Goal: Task Accomplishment & Management: Manage account settings

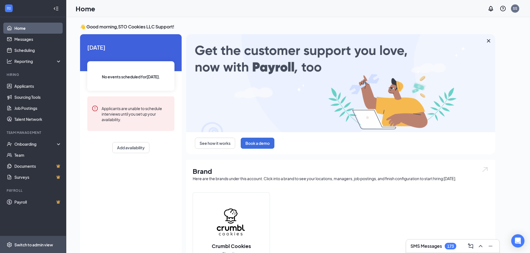
click at [37, 244] on div "Switch to admin view" at bounding box center [33, 245] width 39 height 6
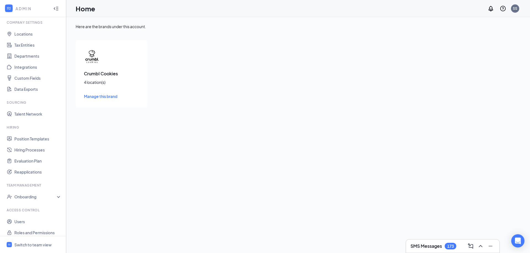
scroll to position [23, 0]
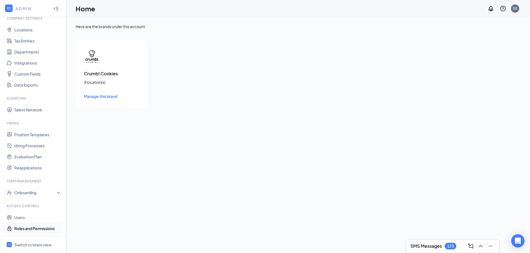
click at [24, 225] on link "Roles and Permissions" at bounding box center [37, 228] width 47 height 11
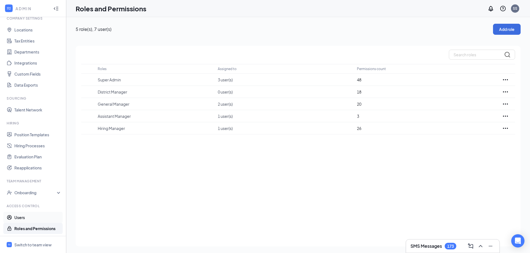
click at [19, 219] on link "Users" at bounding box center [37, 217] width 47 height 11
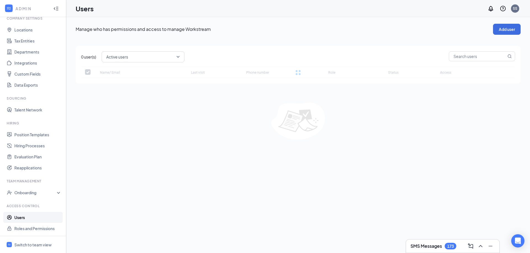
checkbox input "false"
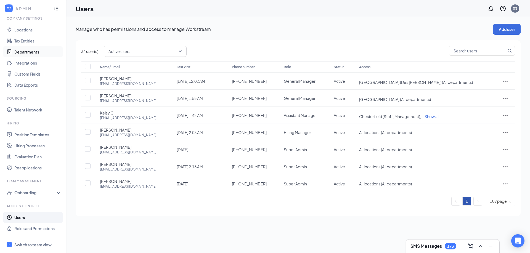
click at [29, 50] on link "Departments" at bounding box center [37, 51] width 47 height 11
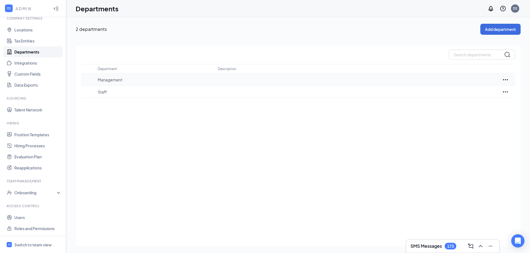
click at [125, 78] on p "Management" at bounding box center [155, 80] width 115 height 6
click at [115, 90] on p "Staff" at bounding box center [155, 92] width 115 height 6
click at [41, 134] on link "Position Templates" at bounding box center [37, 134] width 47 height 11
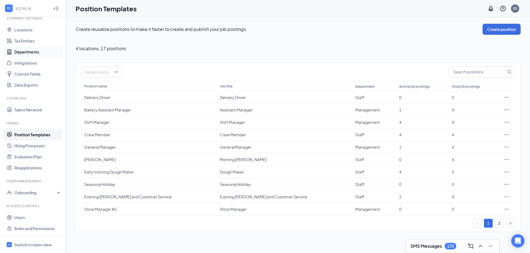
click at [30, 48] on link "Departments" at bounding box center [37, 51] width 47 height 11
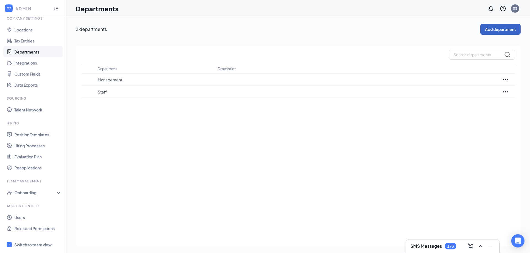
click at [510, 28] on button "Add department" at bounding box center [501, 29] width 40 height 11
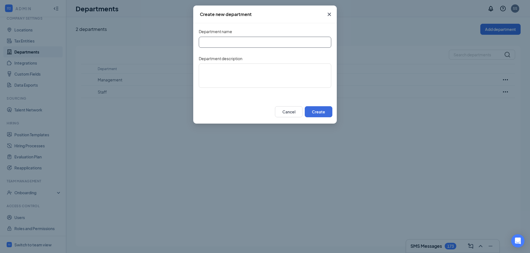
click at [294, 43] on input "Department name" at bounding box center [265, 42] width 133 height 11
click at [212, 83] on textarea "Department description" at bounding box center [265, 76] width 133 height 24
click at [329, 16] on icon "Cross" at bounding box center [329, 14] width 7 height 7
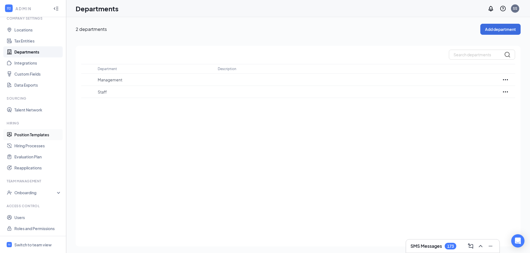
click at [23, 133] on link "Position Templates" at bounding box center [37, 134] width 47 height 11
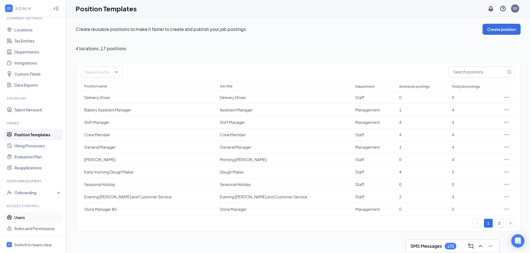
click at [26, 217] on link "Users" at bounding box center [37, 217] width 47 height 11
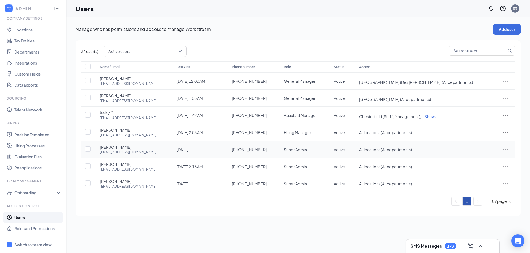
click at [506, 149] on icon "ActionsIcon" at bounding box center [505, 149] width 5 height 1
click at [485, 158] on span "Edit user" at bounding box center [488, 161] width 34 height 6
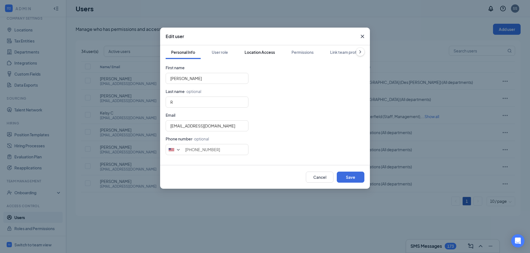
click at [267, 55] on div "Location Access" at bounding box center [260, 52] width 30 height 6
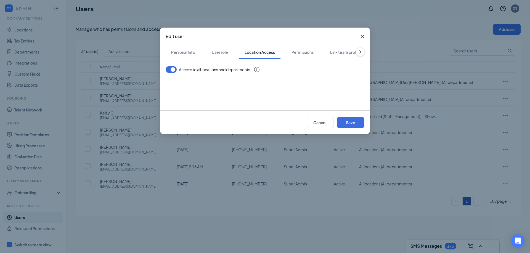
click at [170, 67] on button "button" at bounding box center [171, 69] width 11 height 7
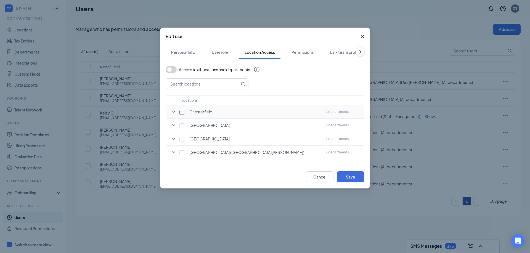
click at [180, 112] on input "checkbox" at bounding box center [182, 112] width 5 height 5
checkbox input "true"
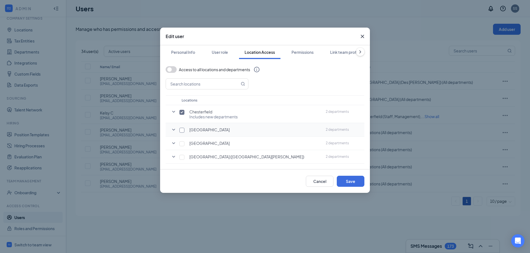
click at [180, 131] on input "checkbox" at bounding box center [182, 130] width 5 height 5
checkbox input "true"
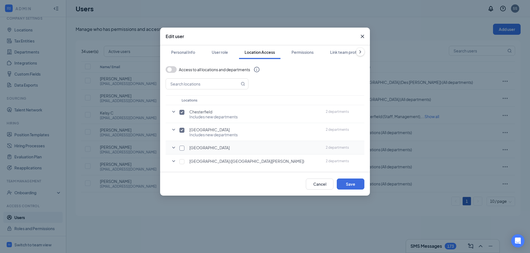
click at [182, 149] on input "checkbox" at bounding box center [182, 148] width 5 height 5
checkbox input "true"
click at [182, 164] on input "checkbox" at bounding box center [182, 166] width 5 height 5
checkbox input "true"
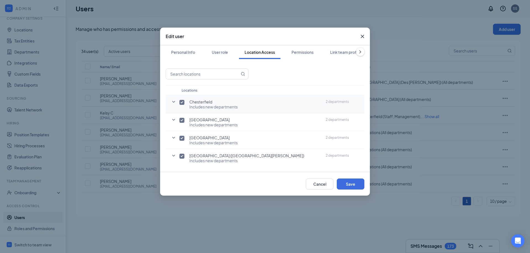
click at [175, 101] on icon "SmallChevronDown" at bounding box center [173, 102] width 3 height 2
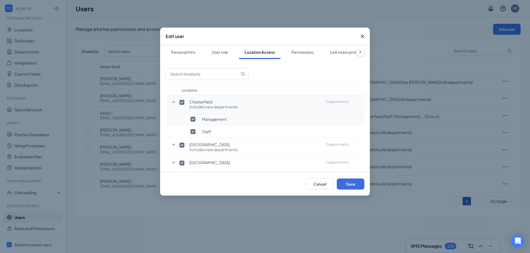
click at [195, 121] on input "checkbox" at bounding box center [193, 119] width 5 height 5
checkbox input "false"
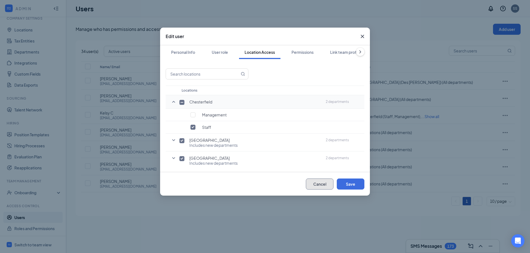
click at [316, 185] on button "Cancel" at bounding box center [320, 184] width 28 height 11
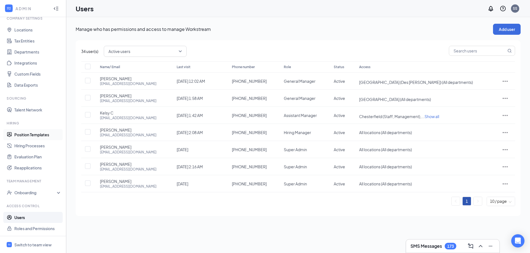
click at [28, 133] on link "Position Templates" at bounding box center [37, 134] width 47 height 11
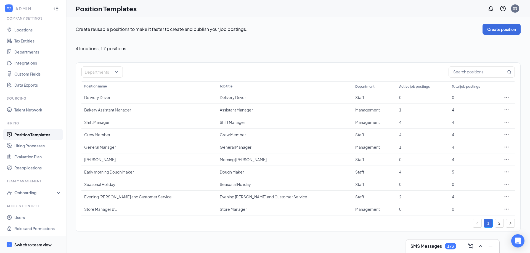
click at [35, 245] on div "Switch to team view" at bounding box center [32, 245] width 37 height 6
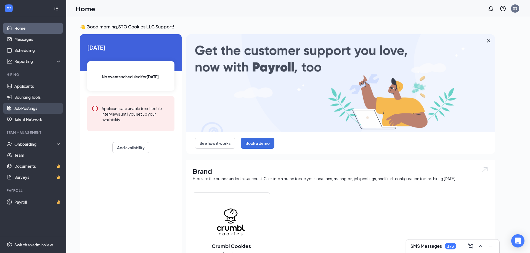
click at [36, 104] on link "Job Postings" at bounding box center [37, 108] width 47 height 11
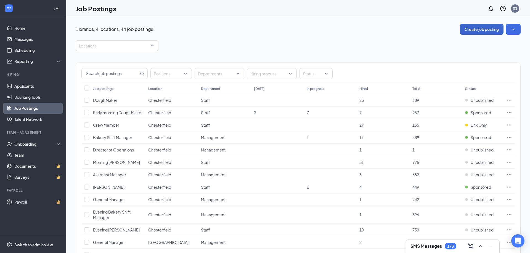
click at [476, 31] on button "Create job posting" at bounding box center [482, 29] width 44 height 11
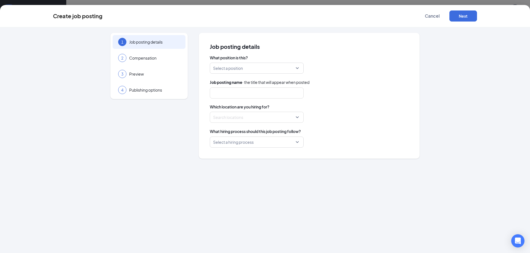
click at [262, 68] on input "search" at bounding box center [254, 68] width 83 height 10
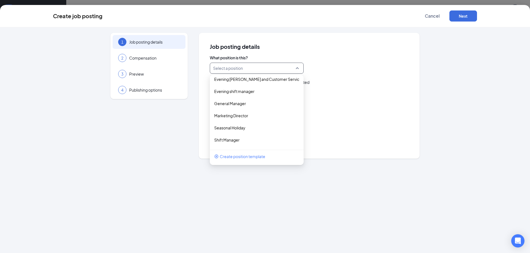
scroll to position [118, 0]
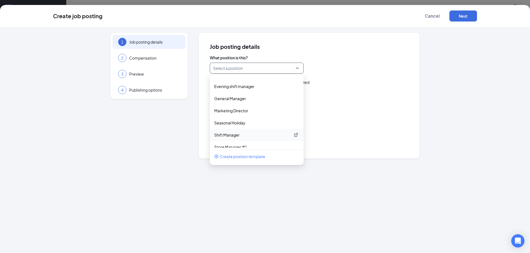
click at [233, 135] on p "Shift Manager" at bounding box center [252, 135] width 76 height 6
type input "Shift Manager"
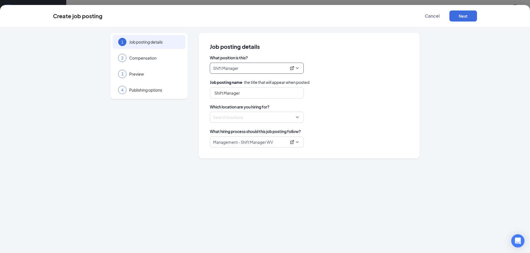
click at [260, 116] on div at bounding box center [255, 117] width 83 height 9
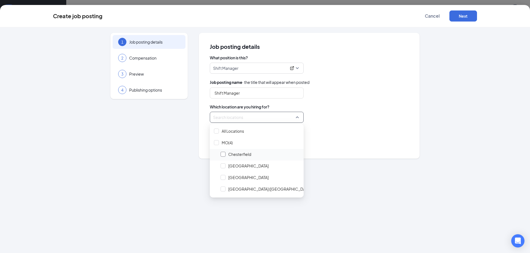
click at [222, 153] on div at bounding box center [223, 154] width 5 height 5
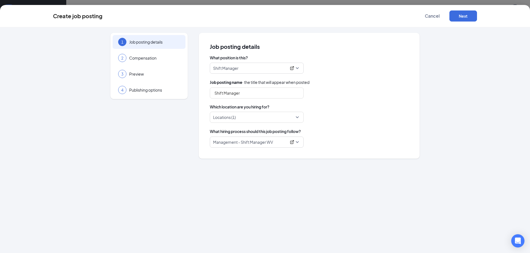
click at [320, 119] on div "Locations (1)" at bounding box center [309, 117] width 199 height 11
click at [249, 144] on p "Management - Shift Manager WV" at bounding box center [249, 143] width 73 height 6
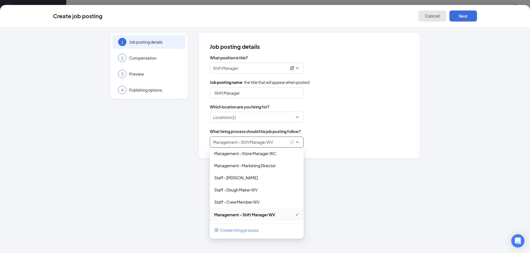
click at [433, 18] on span "Cancel" at bounding box center [432, 16] width 15 height 6
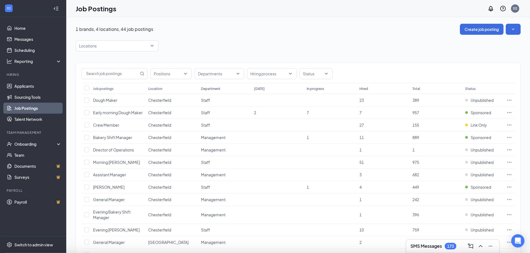
click at [433, 18] on div at bounding box center [265, 126] width 530 height 253
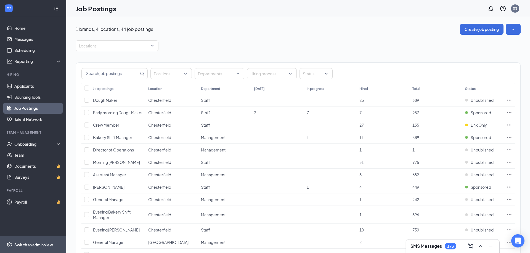
click at [25, 244] on div "Switch to admin view" at bounding box center [33, 245] width 39 height 6
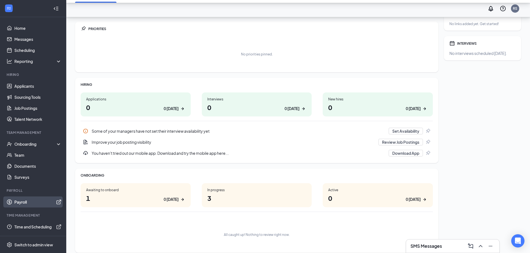
scroll to position [82, 0]
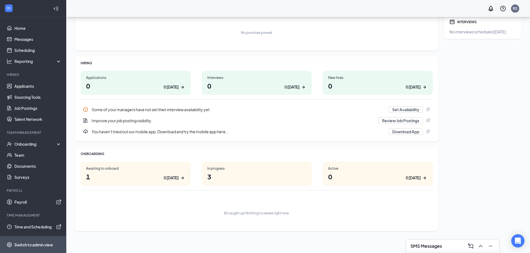
click at [24, 245] on div "Switch to admin view" at bounding box center [33, 245] width 39 height 6
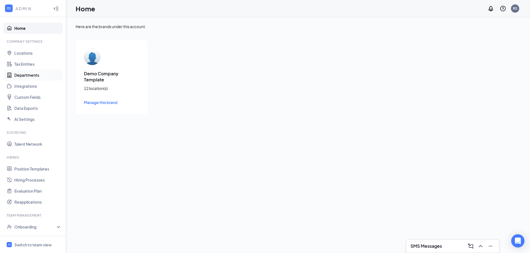
click at [29, 73] on link "Departments" at bounding box center [37, 75] width 47 height 11
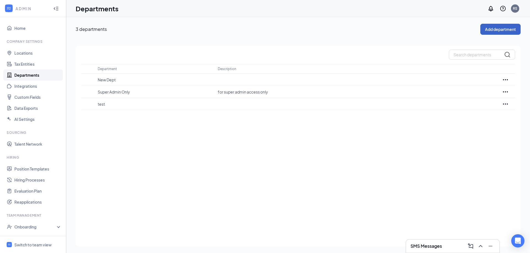
click at [507, 33] on button "Add department" at bounding box center [501, 29] width 40 height 11
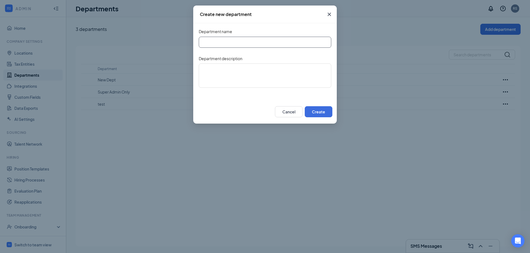
click at [301, 41] on input "Department name" at bounding box center [265, 42] width 133 height 11
type input "R"
type input "Test Dept"
click at [316, 113] on button "Create" at bounding box center [319, 111] width 28 height 11
click at [316, 113] on button "button" at bounding box center [319, 111] width 28 height 11
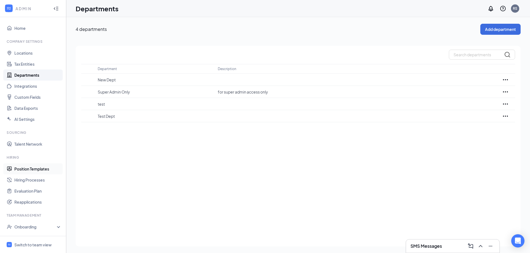
click at [26, 167] on link "Position Templates" at bounding box center [37, 169] width 47 height 11
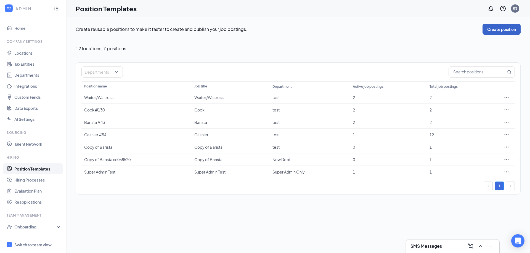
click at [495, 30] on button "Create position" at bounding box center [502, 29] width 38 height 11
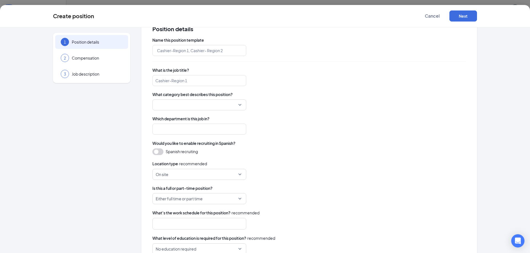
scroll to position [19, 0]
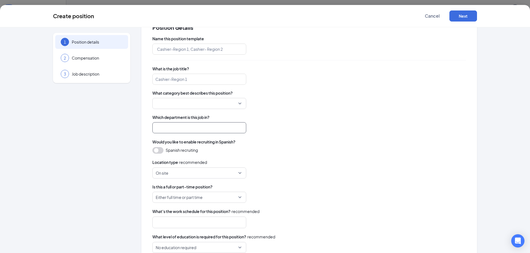
click at [227, 124] on input "search" at bounding box center [200, 127] width 94 height 11
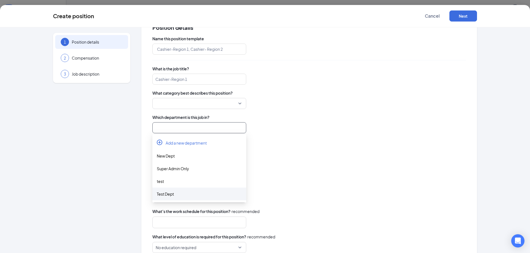
click at [177, 192] on div "Test Dept" at bounding box center [199, 194] width 85 height 6
type input "Test Dept"
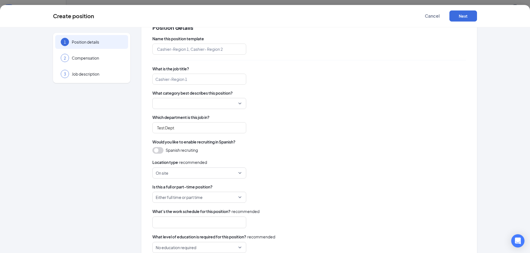
click at [302, 107] on div at bounding box center [310, 103] width 314 height 11
click at [192, 51] on input "text" at bounding box center [200, 49] width 94 height 11
type input "test mngr"
click at [180, 80] on input "search" at bounding box center [200, 79] width 94 height 11
type input "test mngr"
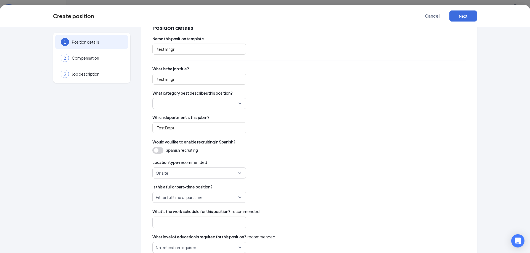
click at [305, 120] on div "Which department is this job in? Test Dept" at bounding box center [310, 124] width 314 height 19
click at [230, 107] on input "search" at bounding box center [197, 103] width 83 height 10
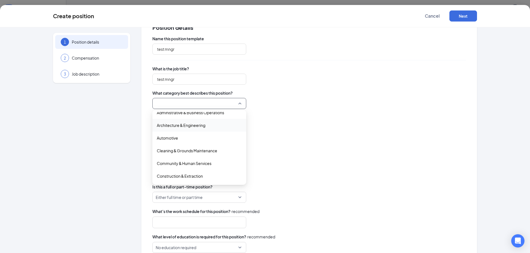
scroll to position [0, 0]
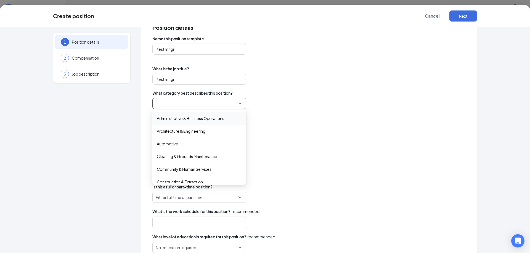
click at [200, 119] on span "Administrative & Business Operations" at bounding box center [190, 118] width 67 height 6
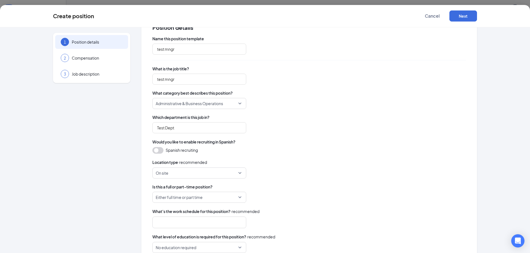
click at [297, 139] on div "Would you like to enable recruiting in Spanish?" at bounding box center [310, 142] width 314 height 6
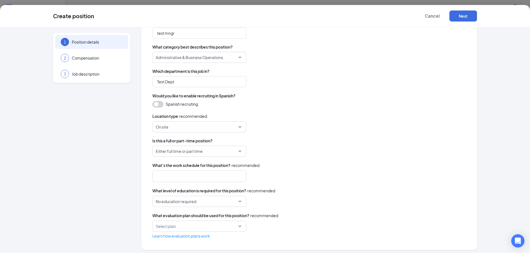
scroll to position [67, 0]
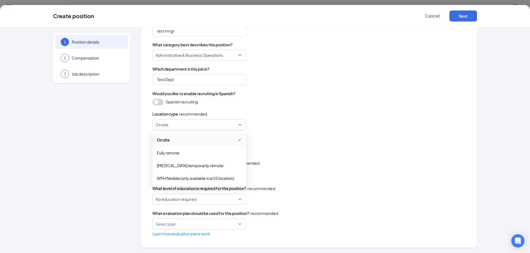
click at [223, 129] on span "On site" at bounding box center [197, 125] width 82 height 10
click at [202, 138] on span "On site" at bounding box center [199, 140] width 85 height 7
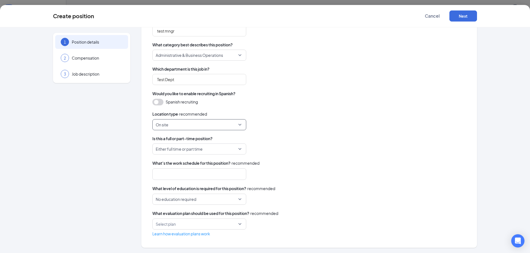
click at [281, 147] on div "Either full time or part time" at bounding box center [310, 149] width 314 height 11
click at [223, 148] on span "Either full time or part time" at bounding box center [197, 149] width 82 height 10
click at [297, 150] on div "Either full time or part time full_time part_time Full Time Part Time Either fu…" at bounding box center [310, 149] width 314 height 11
click at [226, 150] on span "Either full time or part time" at bounding box center [197, 149] width 82 height 10
click at [187, 165] on span "Full Time" at bounding box center [199, 164] width 85 height 6
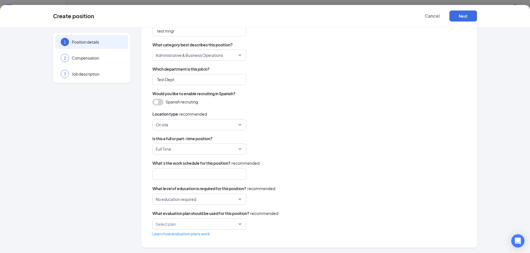
click at [259, 181] on div "Name this position template test mngr What is the job title? test mngr What cat…" at bounding box center [310, 112] width 314 height 249
click at [224, 179] on div at bounding box center [200, 175] width 94 height 12
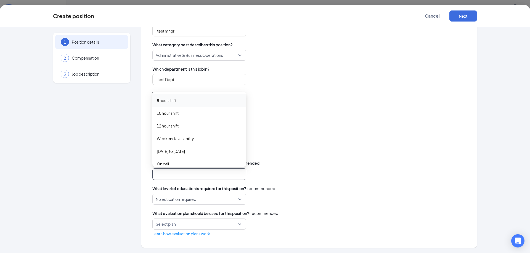
click at [190, 104] on div "8 hour shift" at bounding box center [200, 100] width 94 height 13
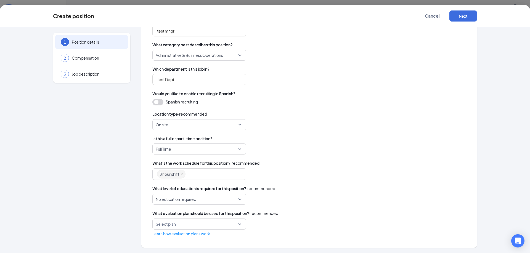
click at [302, 158] on div "Name this position template test mngr What is the job title? test mngr What cat…" at bounding box center [310, 112] width 314 height 249
click at [233, 194] on div "No education required" at bounding box center [200, 199] width 94 height 11
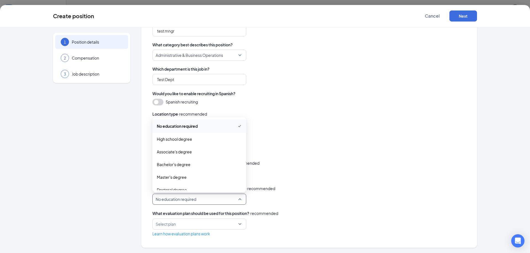
click at [303, 168] on div "What's the work schedule for this position? · recommended 8 hour shift 10_hour_…" at bounding box center [310, 170] width 314 height 20
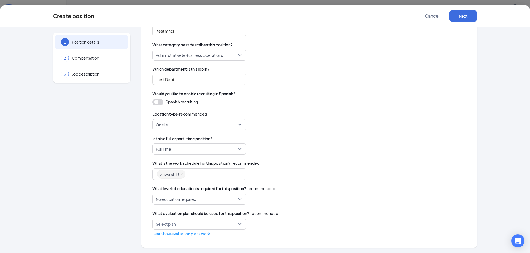
click at [228, 231] on span "Learn how evaluation plans work" at bounding box center [310, 234] width 314 height 6
click at [228, 228] on input "search" at bounding box center [197, 224] width 83 height 10
click at [217, 235] on div "Evaluation Plan" at bounding box center [200, 239] width 94 height 13
click at [259, 232] on span "Learn how evaluation plans work" at bounding box center [310, 234] width 314 height 6
click at [456, 19] on button "Next" at bounding box center [464, 15] width 28 height 11
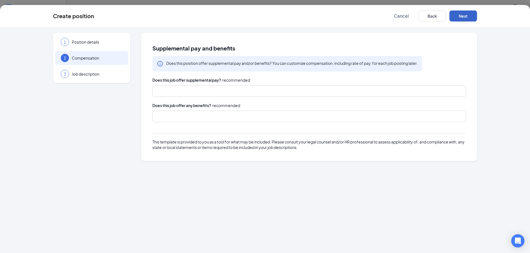
scroll to position [0, 0]
click at [251, 92] on div at bounding box center [306, 91] width 299 height 9
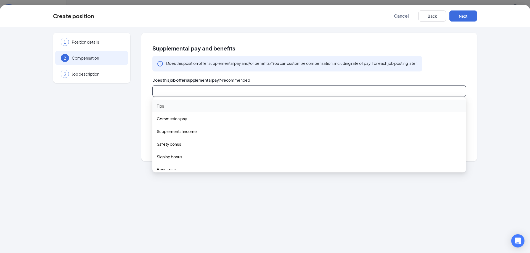
click at [205, 108] on span "Tips" at bounding box center [309, 106] width 305 height 6
click at [169, 92] on icon "close" at bounding box center [169, 91] width 3 height 3
click at [177, 131] on span "Supplemental income" at bounding box center [177, 131] width 40 height 6
click at [172, 146] on span "Safety bonus" at bounding box center [169, 145] width 24 height 6
click at [171, 160] on span "Signing bonus" at bounding box center [169, 158] width 25 height 6
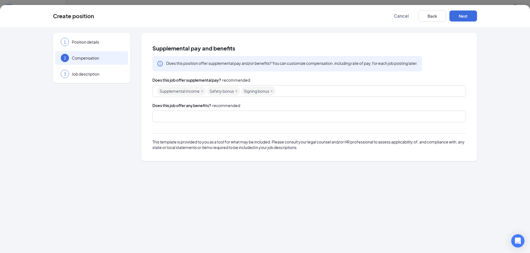
click at [299, 74] on div "Supplemental pay and benefits Does this position offer supplemental pay and/or …" at bounding box center [310, 97] width 314 height 106
click at [464, 14] on button "Next" at bounding box center [464, 15] width 28 height 11
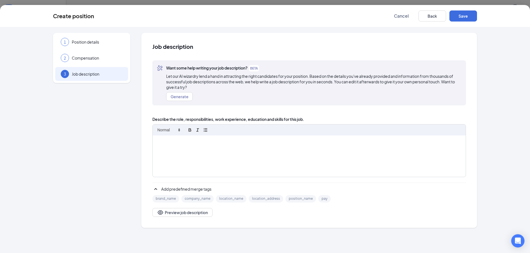
click at [231, 152] on div at bounding box center [309, 156] width 313 height 41
click at [468, 27] on div "Create position Cancel Back Save" at bounding box center [265, 16] width 530 height 22
click at [468, 17] on button "Save" at bounding box center [464, 15] width 28 height 11
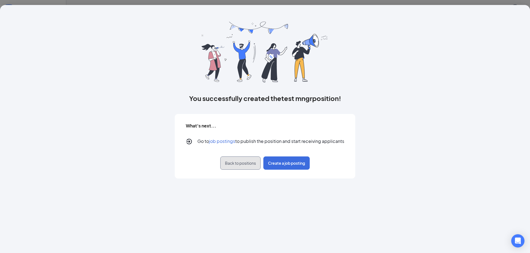
click at [236, 161] on span "Back to positions" at bounding box center [240, 164] width 31 height 6
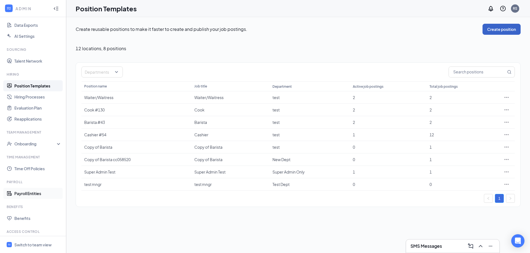
scroll to position [109, 0]
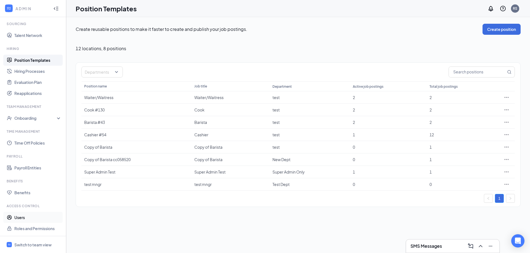
click at [27, 219] on link "Users" at bounding box center [37, 217] width 47 height 11
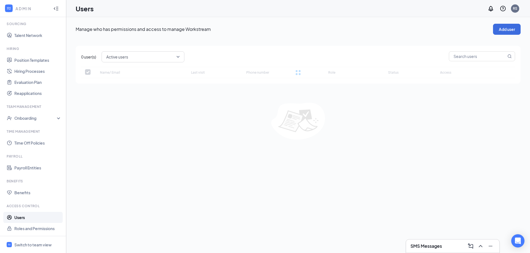
checkbox input "false"
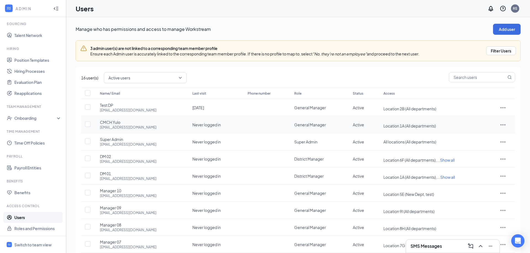
click at [504, 124] on icon "ActionsIcon" at bounding box center [503, 125] width 7 height 7
click at [487, 136] on span "Edit user" at bounding box center [488, 136] width 34 height 6
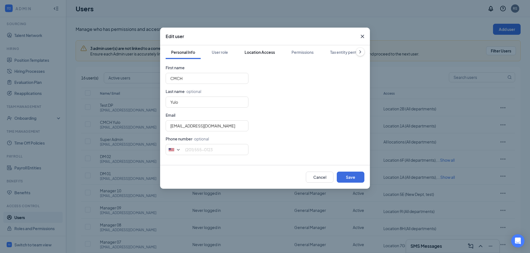
click at [262, 56] on button "Location Access" at bounding box center [259, 52] width 41 height 14
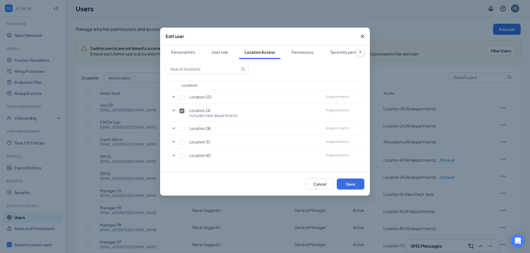
scroll to position [16, 0]
click at [172, 109] on icon "SmallChevronDown" at bounding box center [173, 109] width 7 height 7
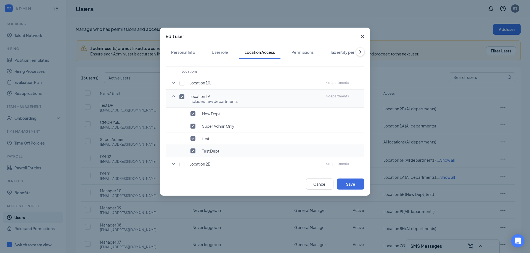
click at [195, 149] on input "checkbox" at bounding box center [193, 151] width 5 height 5
checkbox input "false"
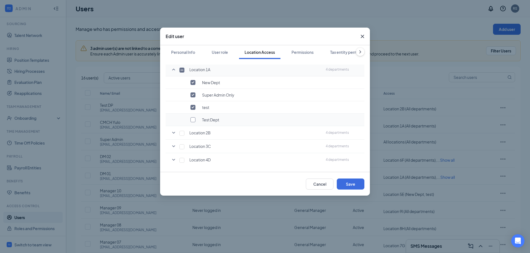
scroll to position [83, 0]
click at [175, 105] on icon "SmallChevronDown" at bounding box center [173, 105] width 7 height 7
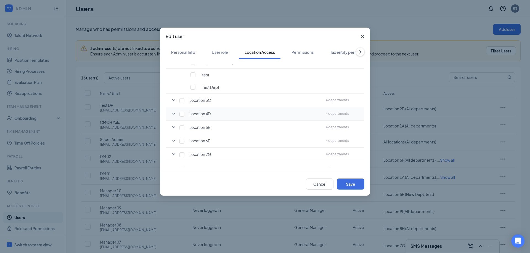
scroll to position [142, 0]
click at [367, 33] on span "Close" at bounding box center [362, 36] width 15 height 15
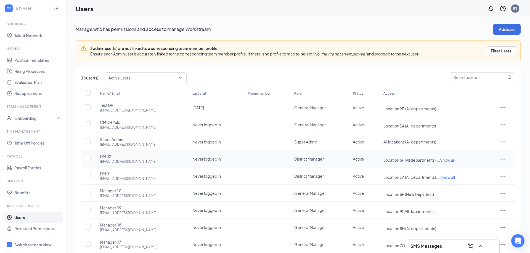
scroll to position [14, 0]
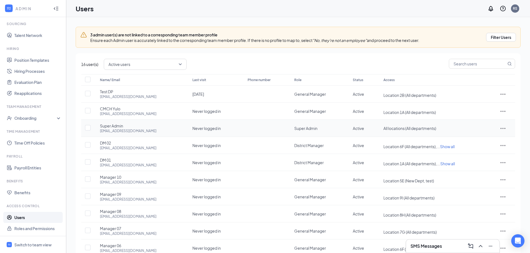
click at [502, 127] on icon "ActionsIcon" at bounding box center [503, 128] width 7 height 7
click at [485, 140] on span "Edit user" at bounding box center [479, 139] width 16 height 5
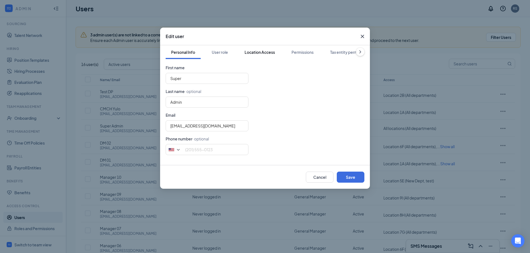
click at [254, 56] on button "Location Access" at bounding box center [259, 52] width 41 height 14
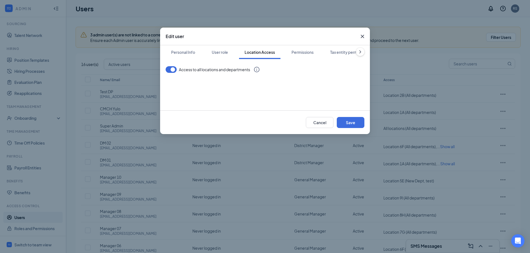
click at [170, 70] on button "button" at bounding box center [171, 69] width 11 height 7
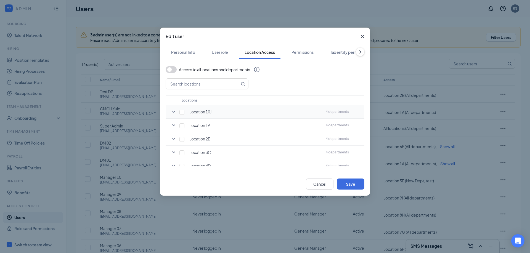
click at [174, 111] on icon "SmallChevronDown" at bounding box center [173, 112] width 7 height 7
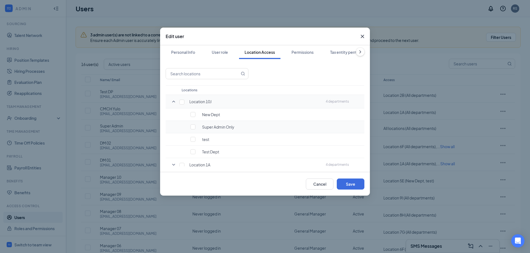
scroll to position [12, 0]
click at [181, 101] on input "checkbox" at bounding box center [182, 100] width 5 height 5
checkbox input "true"
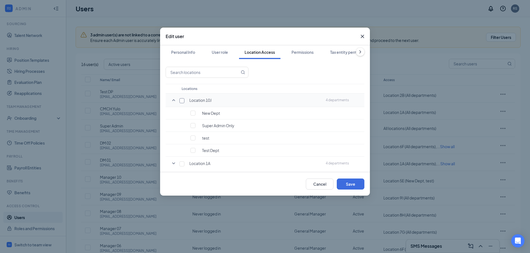
checkbox input "true"
click at [191, 153] on input "checkbox" at bounding box center [193, 155] width 5 height 5
checkbox input "false"
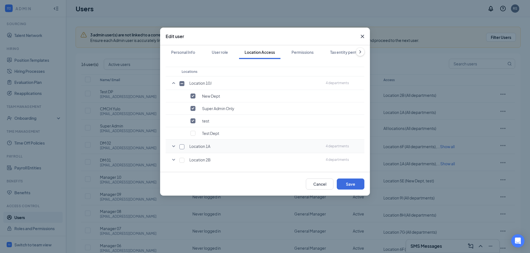
click at [181, 145] on input "checkbox" at bounding box center [182, 147] width 5 height 5
checkbox input "true"
click at [174, 146] on icon "SmallChevronDown" at bounding box center [173, 146] width 7 height 7
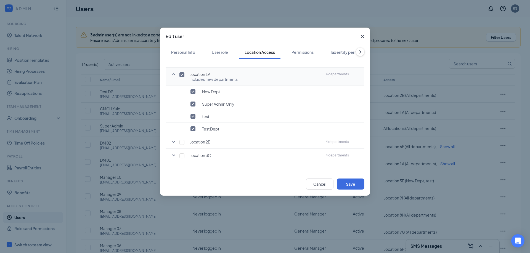
scroll to position [102, 0]
click at [194, 126] on input "checkbox" at bounding box center [193, 127] width 5 height 5
checkbox input "false"
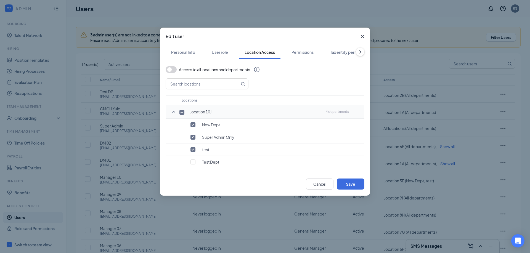
click at [184, 110] on input "checkbox" at bounding box center [182, 112] width 5 height 5
checkbox input "true"
click at [175, 72] on button "button" at bounding box center [171, 69] width 11 height 7
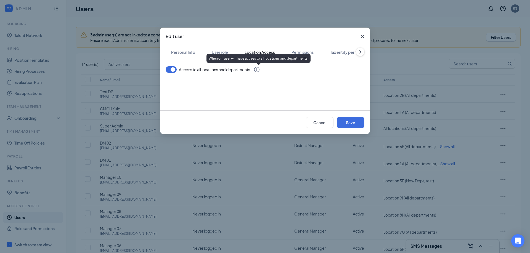
click at [258, 69] on icon "Info" at bounding box center [257, 69] width 7 height 7
click at [171, 69] on button "button" at bounding box center [171, 69] width 11 height 7
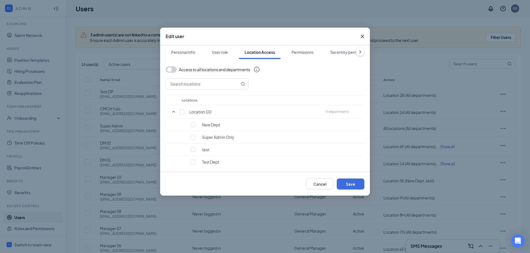
scroll to position [1, 0]
click at [193, 160] on input "checkbox" at bounding box center [193, 160] width 5 height 5
click at [190, 155] on td "Test Dept" at bounding box center [251, 161] width 144 height 12
click at [193, 159] on input "checkbox" at bounding box center [193, 160] width 5 height 5
checkbox input "false"
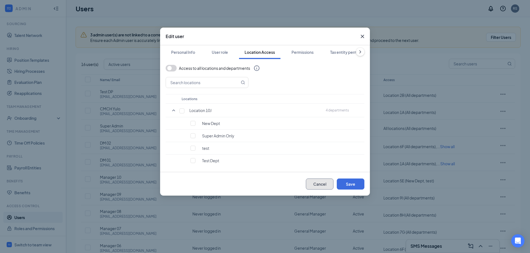
click at [320, 188] on button "Cancel" at bounding box center [320, 184] width 28 height 11
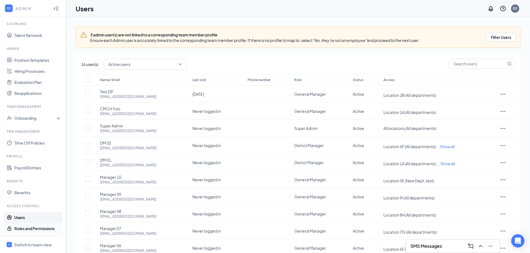
click at [37, 230] on link "Roles and Permissions" at bounding box center [37, 228] width 47 height 11
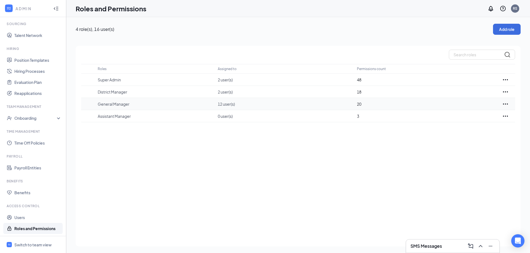
click at [504, 103] on icon "Ellipses" at bounding box center [506, 104] width 7 height 7
click at [471, 122] on p "Edit" at bounding box center [481, 121] width 46 height 6
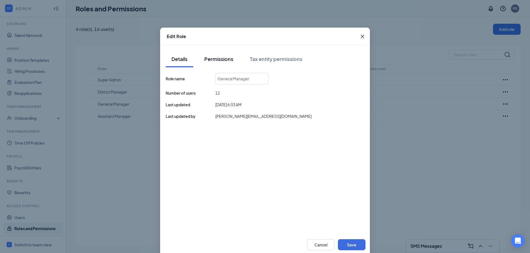
click at [230, 56] on div "Permissions" at bounding box center [218, 59] width 29 height 7
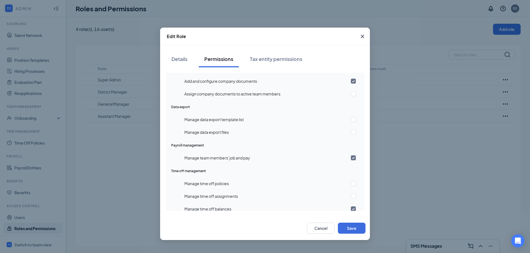
scroll to position [548, 0]
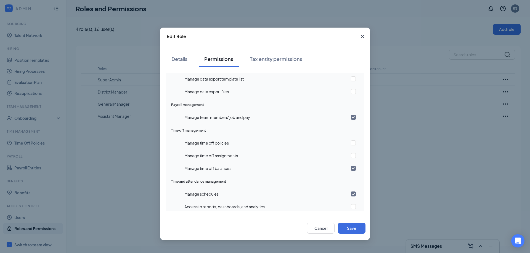
click at [362, 32] on span "Close" at bounding box center [362, 36] width 15 height 15
